Goal: Transaction & Acquisition: Purchase product/service

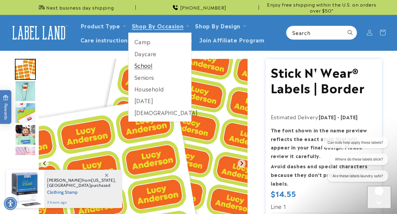
click at [149, 62] on link "School" at bounding box center [160, 65] width 63 height 12
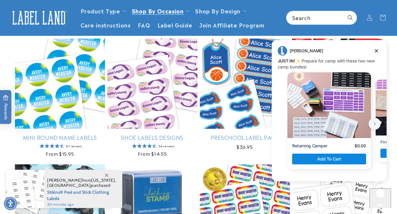
scroll to position [453, 0]
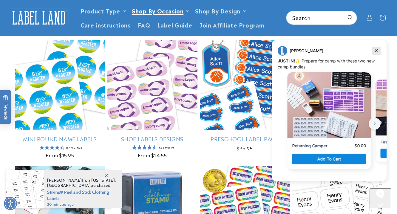
click at [378, 51] on icon "Dismiss campaign" at bounding box center [377, 50] width 6 height 7
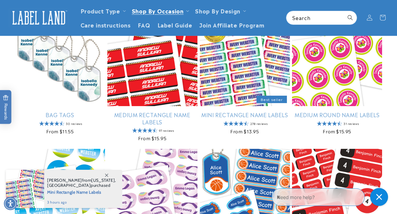
scroll to position [336, 0]
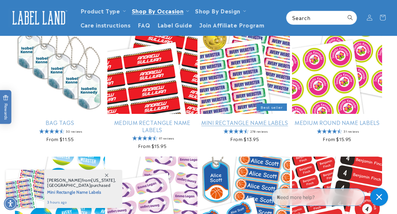
click at [229, 122] on link "Mini Rectangle Name Labels" at bounding box center [245, 122] width 90 height 7
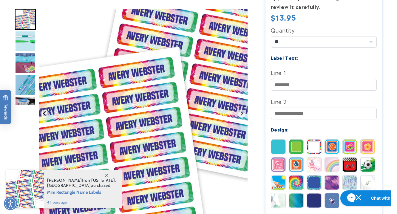
scroll to position [166, 0]
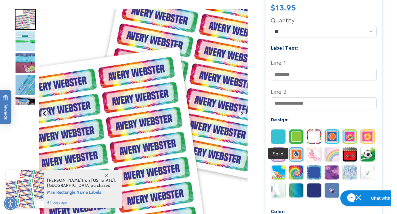
click at [280, 135] on img at bounding box center [278, 136] width 14 height 14
click at [295, 140] on img at bounding box center [296, 136] width 14 height 14
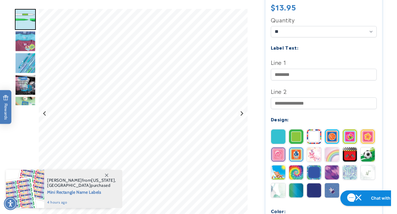
click at [315, 143] on img at bounding box center [314, 136] width 14 height 14
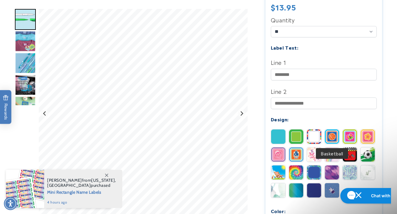
scroll to position [0, 0]
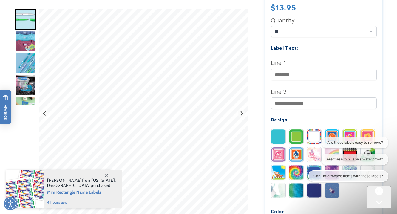
click at [330, 151] on div "Are these labels easy to remove? Are these mini labels waterproof? Can I microw…" at bounding box center [346, 160] width 84 height 47
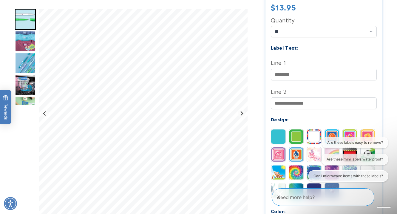
click at [311, 154] on div "Are these labels easy to remove? Are these mini labels waterproof? Can I microw…" at bounding box center [346, 160] width 84 height 47
click at [283, 197] on icon "Close conversation starters" at bounding box center [280, 194] width 6 height 6
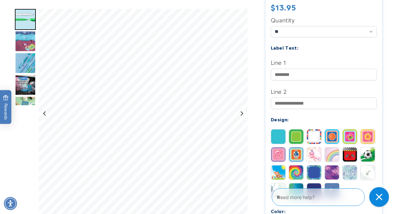
click at [376, 196] on div "Close gorgias live chat" at bounding box center [379, 196] width 13 height 13
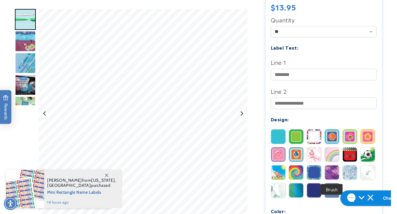
scroll to position [217, 0]
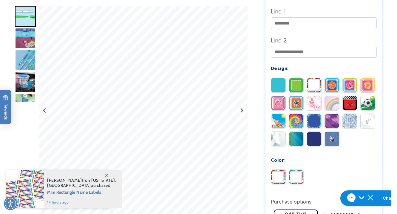
click at [317, 101] on img at bounding box center [314, 103] width 14 height 14
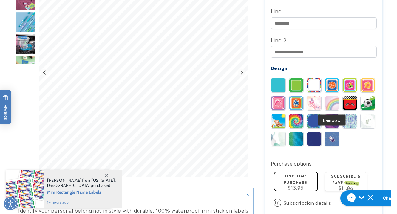
click at [332, 103] on img at bounding box center [332, 103] width 14 height 14
click at [332, 118] on img at bounding box center [332, 121] width 14 height 14
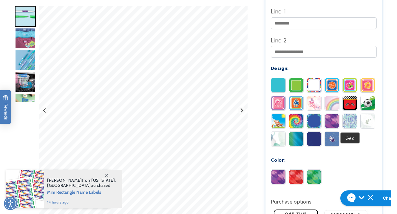
click at [350, 119] on img at bounding box center [350, 121] width 14 height 14
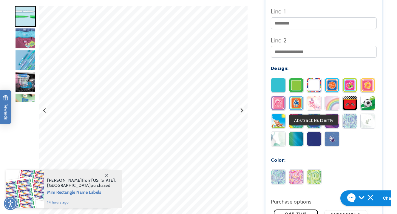
click at [313, 102] on img at bounding box center [314, 103] width 14 height 14
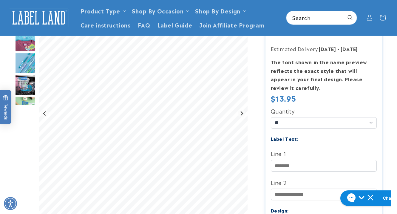
scroll to position [43, 0]
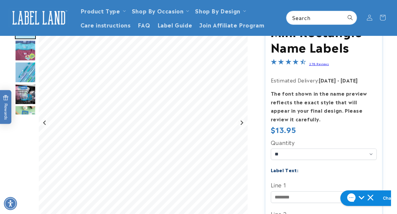
click at [24, 48] on img "Go to slide 3" at bounding box center [25, 50] width 21 height 21
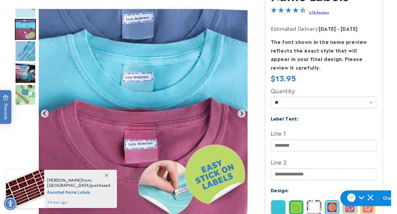
scroll to position [96, 0]
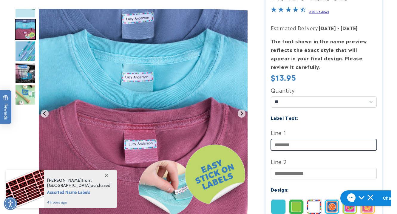
click at [292, 144] on input "Line 1" at bounding box center [324, 145] width 106 height 12
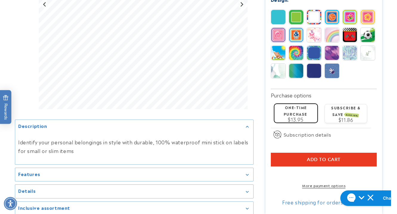
scroll to position [291, 0]
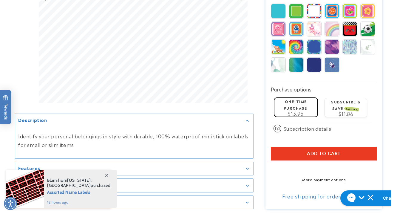
click at [309, 155] on span "Add to cart" at bounding box center [324, 153] width 34 height 5
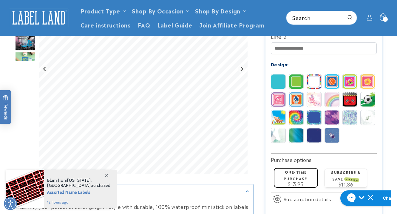
scroll to position [203, 0]
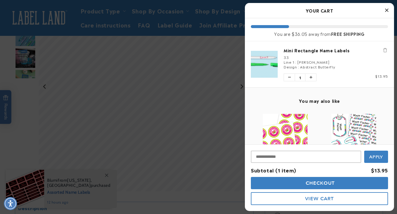
click at [386, 12] on icon "Close Cart" at bounding box center [386, 9] width 3 height 5
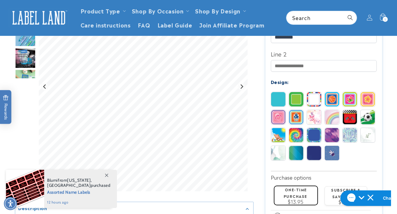
click at [315, 115] on img at bounding box center [314, 117] width 14 height 14
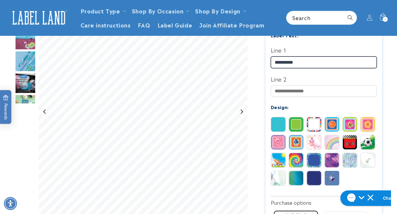
drag, startPoint x: 302, startPoint y: 61, endPoint x: 261, endPoint y: 61, distance: 40.6
click at [261, 61] on div "Mini Rectangle Name Labels Mini Rectangle Name Labels 278 Reviews Estimated Del…" at bounding box center [318, 103] width 129 height 439
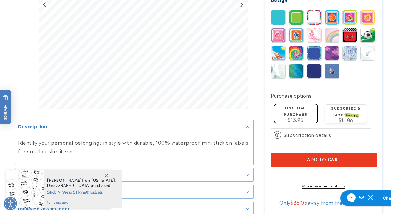
scroll to position [286, 0]
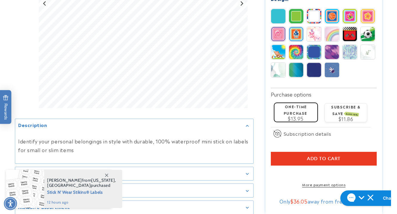
type input "**********"
click at [312, 161] on span "Add to cart" at bounding box center [324, 158] width 34 height 5
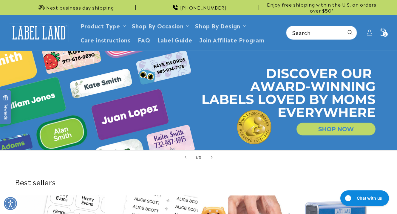
click at [383, 33] on div "2 2 items" at bounding box center [385, 34] width 5 height 5
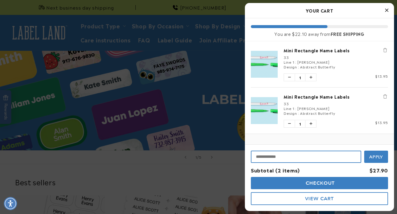
click at [272, 157] on input "Input Discount" at bounding box center [306, 156] width 110 height 12
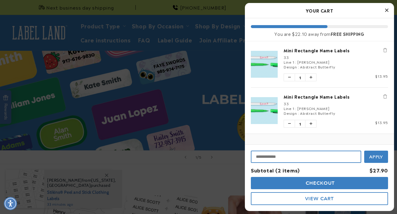
paste input "**********"
type input "**********"
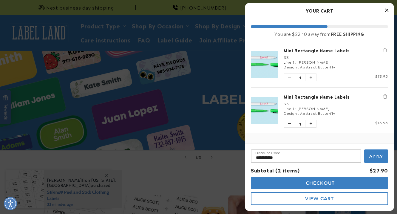
click at [378, 150] on button "Apply" at bounding box center [376, 155] width 24 height 13
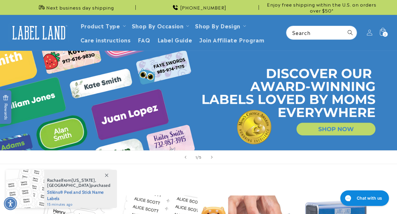
click at [382, 32] on icon at bounding box center [383, 32] width 6 height 8
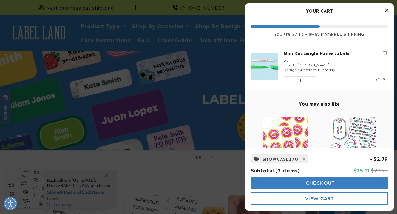
scroll to position [62, 0]
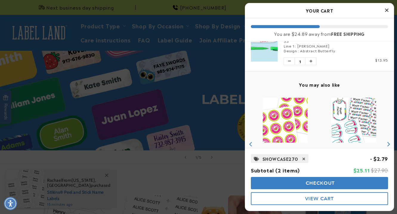
click at [303, 159] on icon at bounding box center [304, 159] width 3 height 4
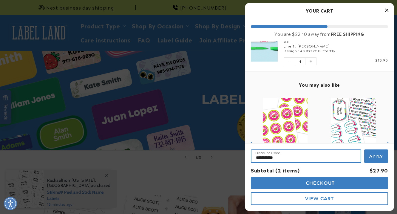
click at [298, 154] on input "**********" at bounding box center [306, 155] width 110 height 13
drag, startPoint x: 291, startPoint y: 159, endPoint x: 248, endPoint y: 154, distance: 43.3
click at [248, 154] on div "**********" at bounding box center [319, 177] width 149 height 68
paste input "*"
type input "**********"
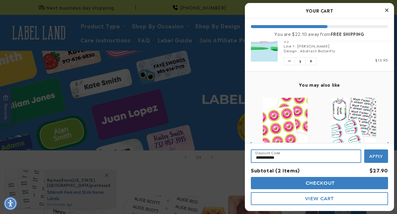
click at [364, 149] on button "Apply" at bounding box center [376, 155] width 24 height 13
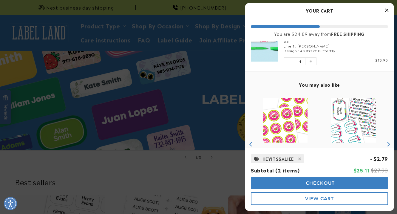
click at [328, 182] on span "Checkout" at bounding box center [319, 183] width 31 height 6
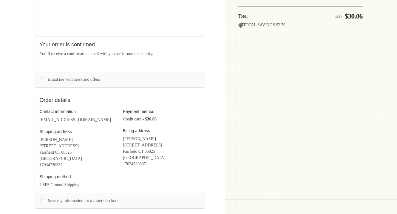
scroll to position [100, 0]
